Goal: Transaction & Acquisition: Obtain resource

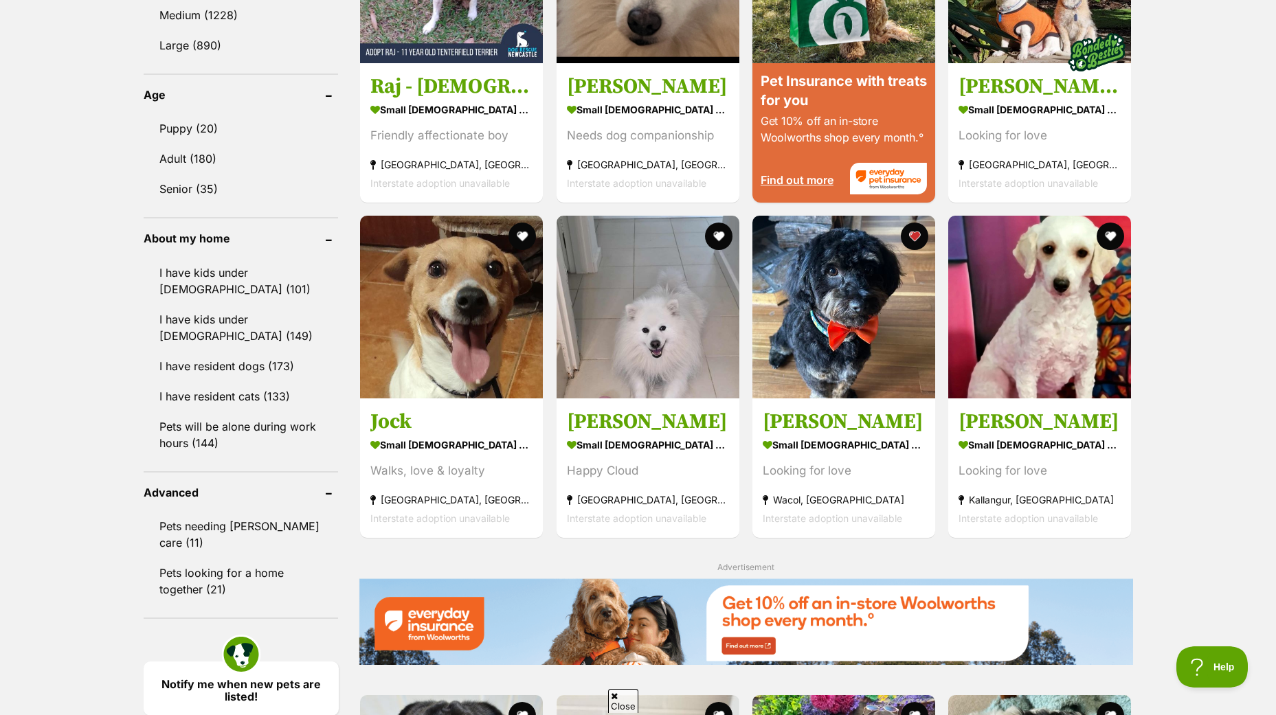
scroll to position [958, 0]
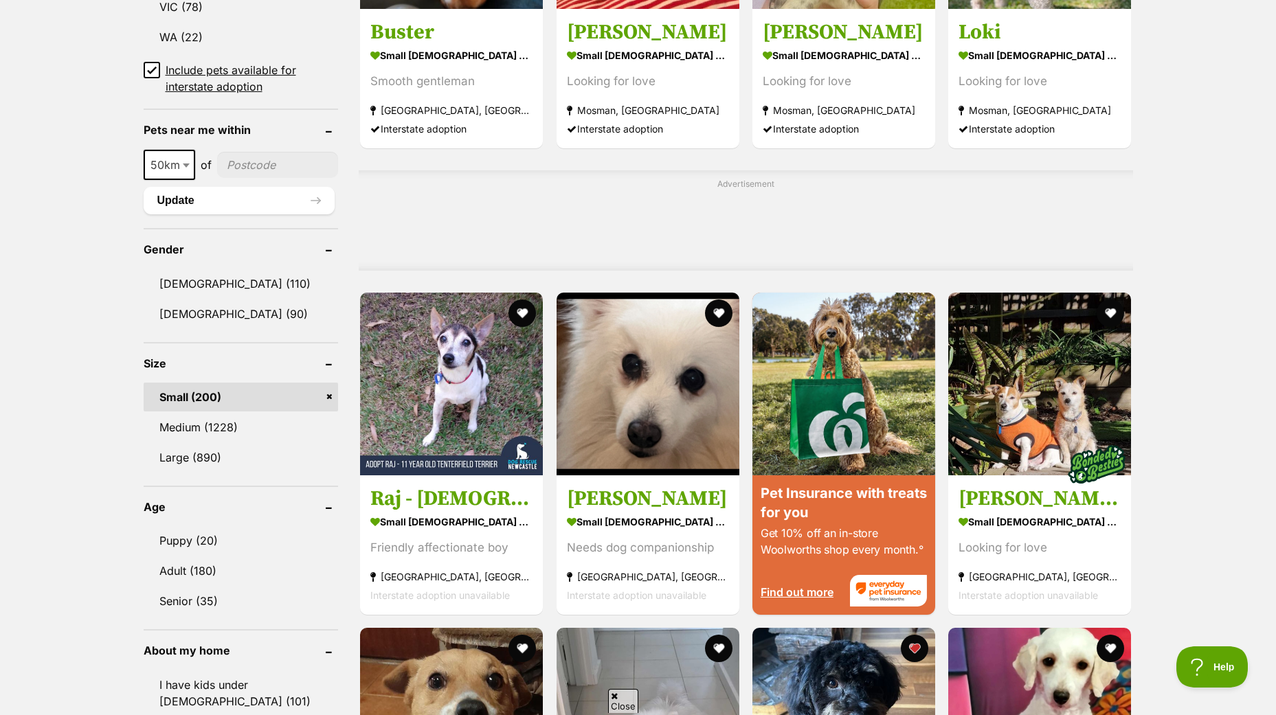
click at [175, 394] on link "Small (200)" at bounding box center [241, 397] width 195 height 29
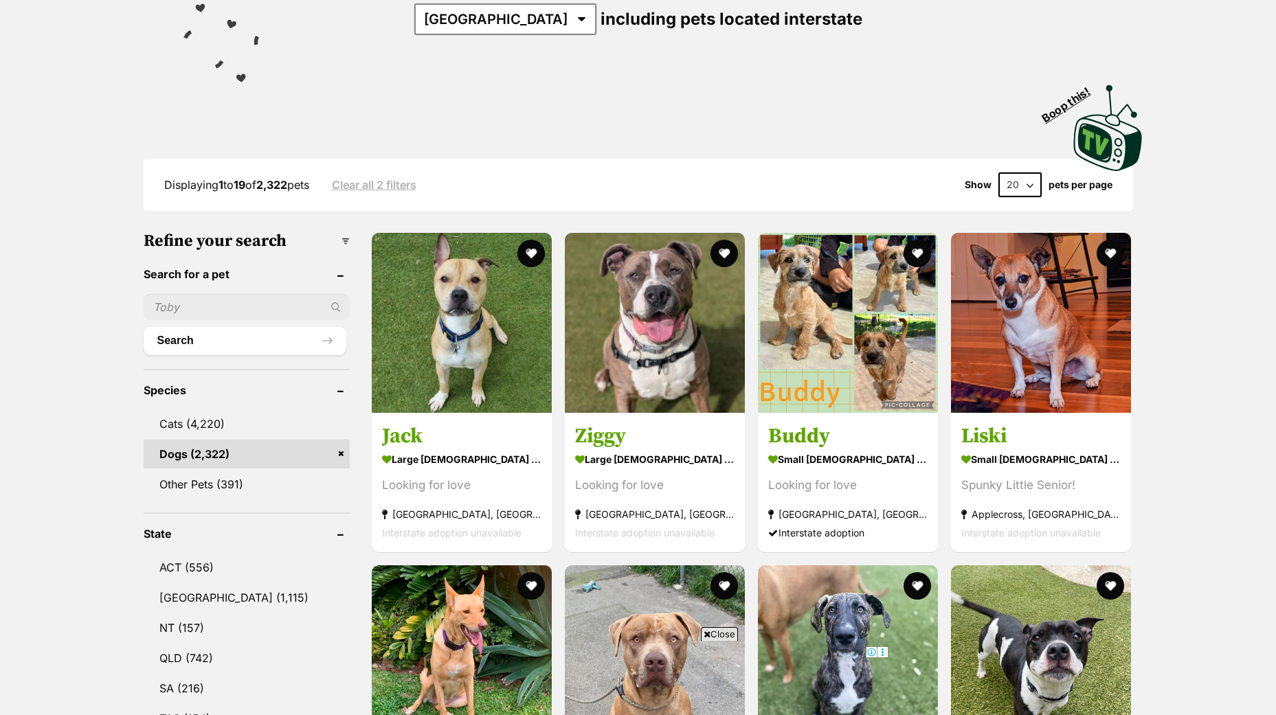
scroll to position [344, 0]
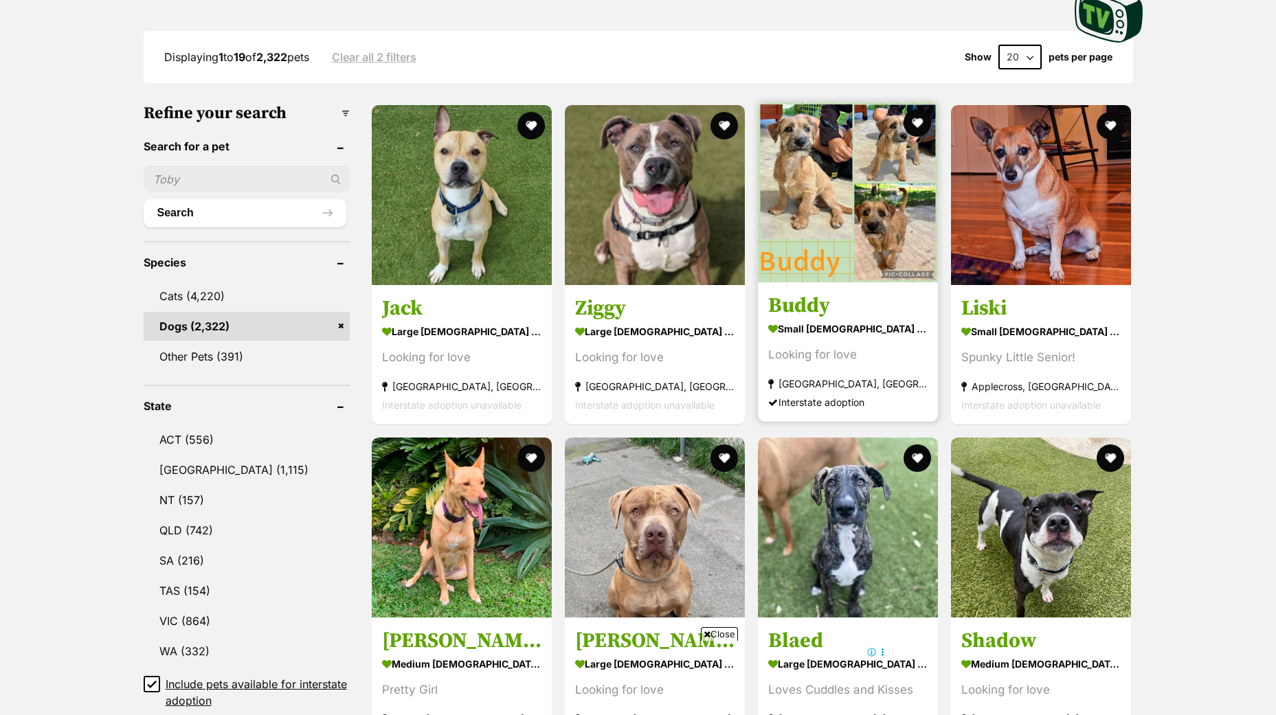
click at [818, 237] on img at bounding box center [848, 192] width 180 height 180
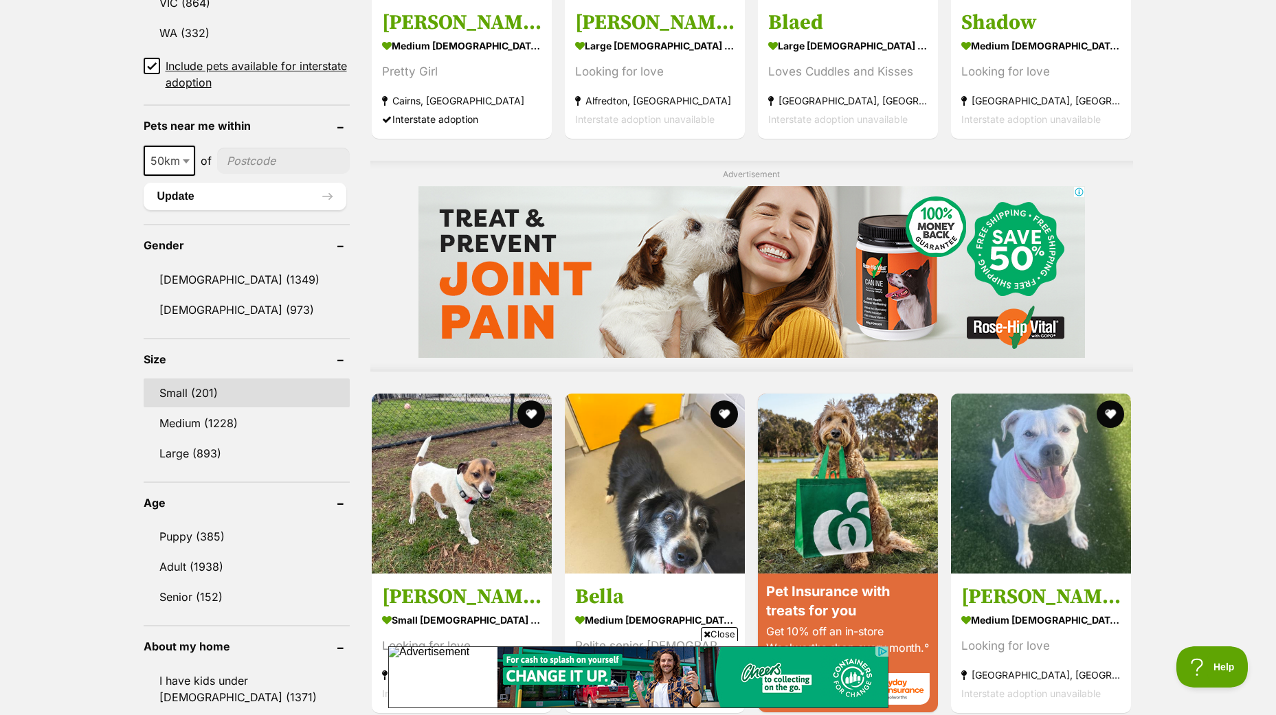
click at [199, 394] on link "Small (201)" at bounding box center [247, 393] width 206 height 29
